Goal: Find specific page/section

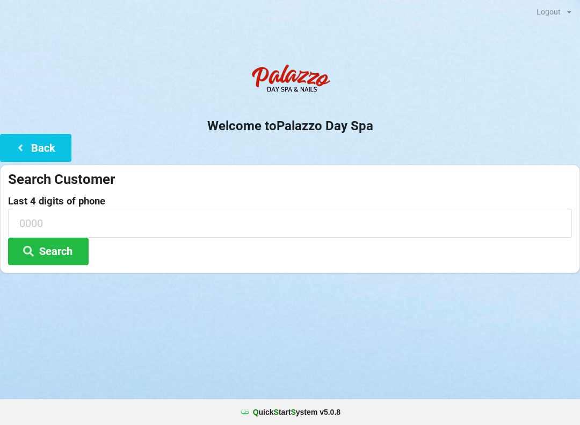
click at [303, 298] on div at bounding box center [290, 286] width 580 height 27
click at [90, 232] on input at bounding box center [290, 223] width 564 height 28
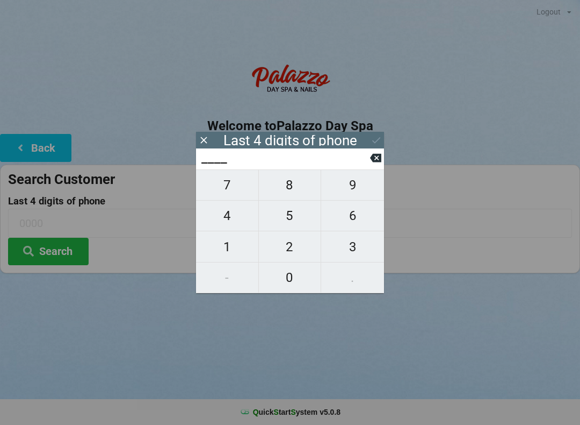
click at [298, 279] on span "0" at bounding box center [290, 277] width 62 height 23
type input "0___"
click at [289, 282] on span "0" at bounding box center [290, 277] width 62 height 23
type input "00__"
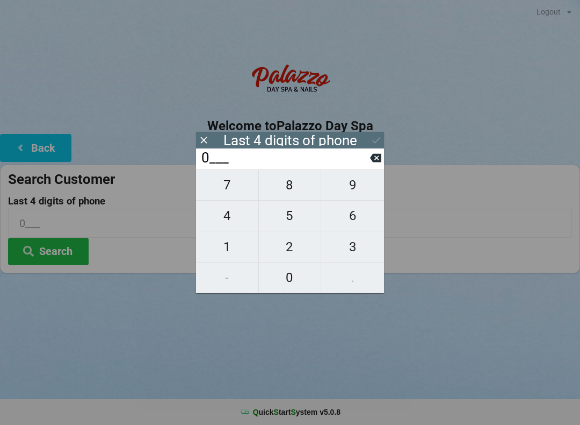
type input "00__"
click at [243, 185] on span "7" at bounding box center [227, 185] width 62 height 23
type input "007_"
click at [355, 192] on span "9" at bounding box center [352, 185] width 63 height 23
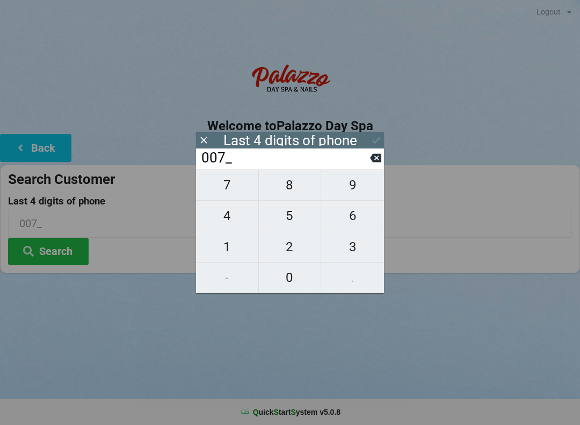
type input "0079"
click at [377, 136] on icon at bounding box center [376, 139] width 11 height 11
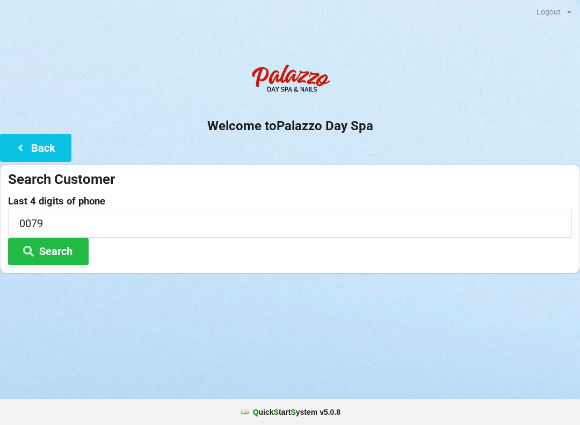
click at [71, 242] on button "Search" at bounding box center [48, 251] width 81 height 27
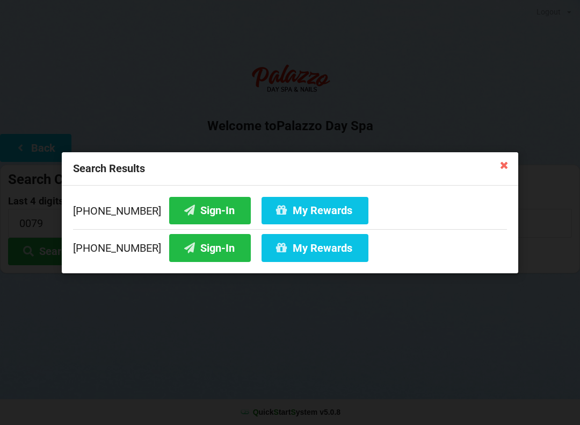
click at [199, 213] on button "Sign-In" at bounding box center [210, 209] width 82 height 27
